Goal: Complete application form

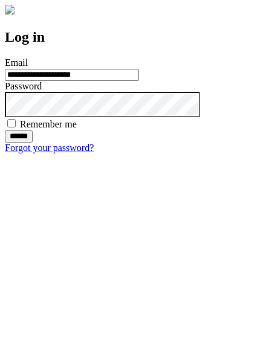
type input "**********"
click at [33, 143] on input "******" at bounding box center [19, 137] width 28 height 12
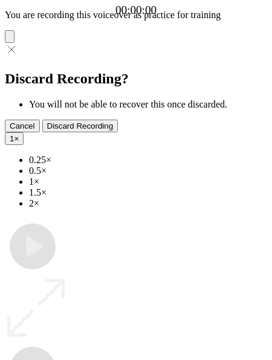
type input "**********"
